Goal: Register for event/course

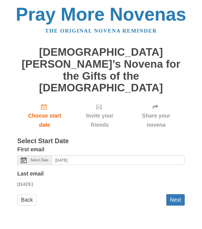
click at [44, 158] on span "Select Date" at bounding box center [39, 160] width 18 height 4
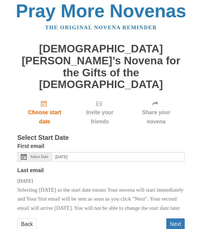
scroll to position [3, 0]
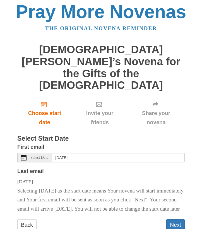
click at [37, 156] on span "Select Date" at bounding box center [39, 158] width 18 height 4
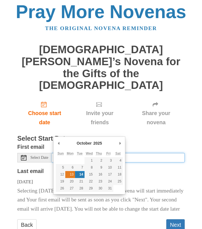
type input "Monday, October 13th"
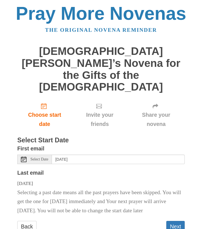
scroll to position [0, 0]
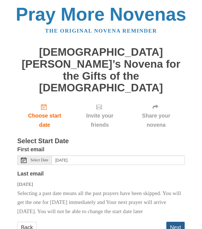
click at [172, 222] on button "Next" at bounding box center [175, 227] width 18 height 11
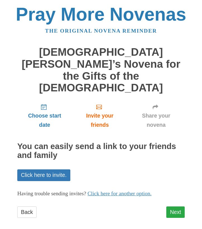
click at [178, 207] on link "Next" at bounding box center [175, 212] width 18 height 11
